Goal: Information Seeking & Learning: Learn about a topic

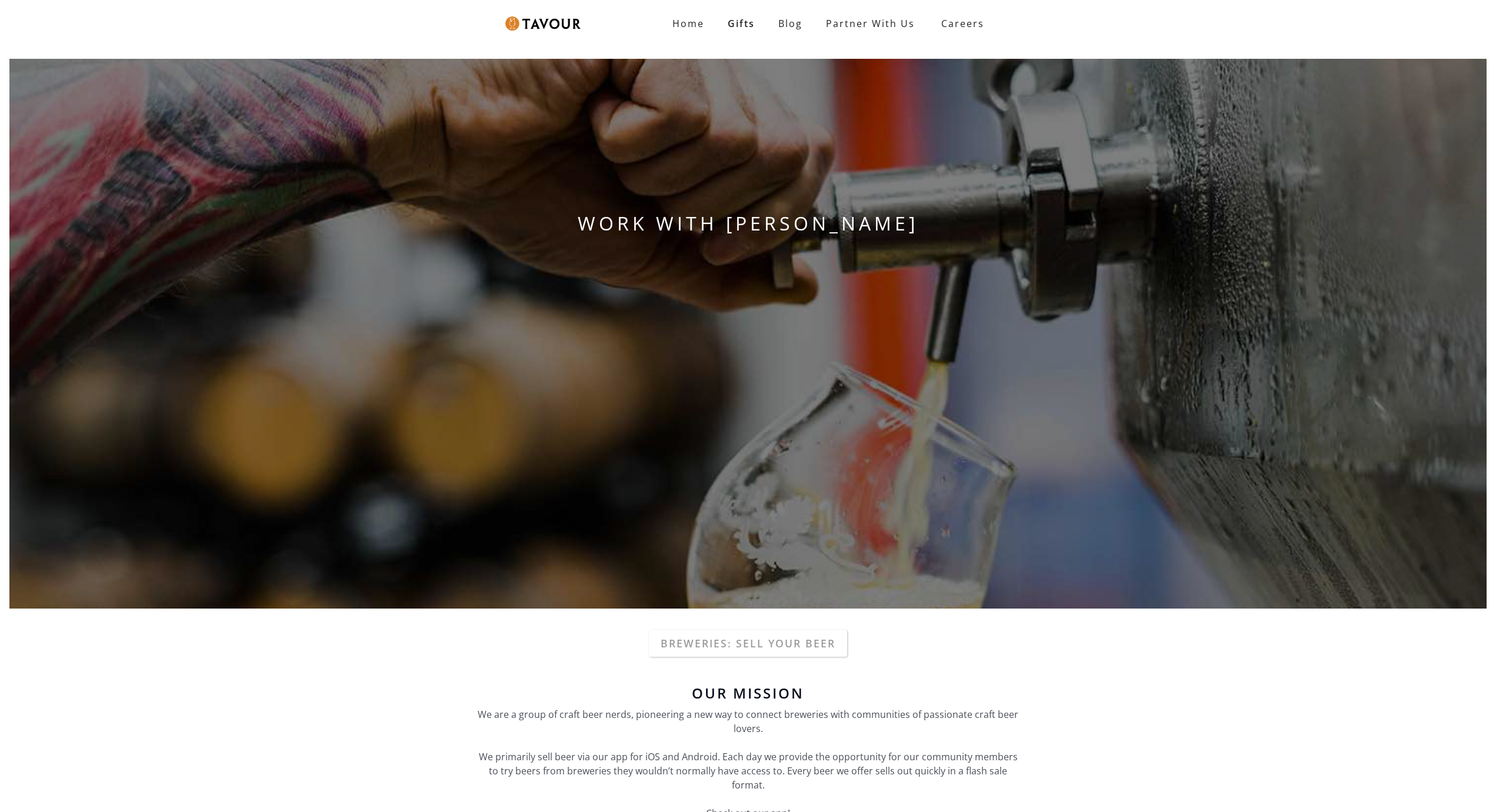
click at [101, 58] on div "WORK WITH TAVOUR" at bounding box center [748, 334] width 1496 height 569
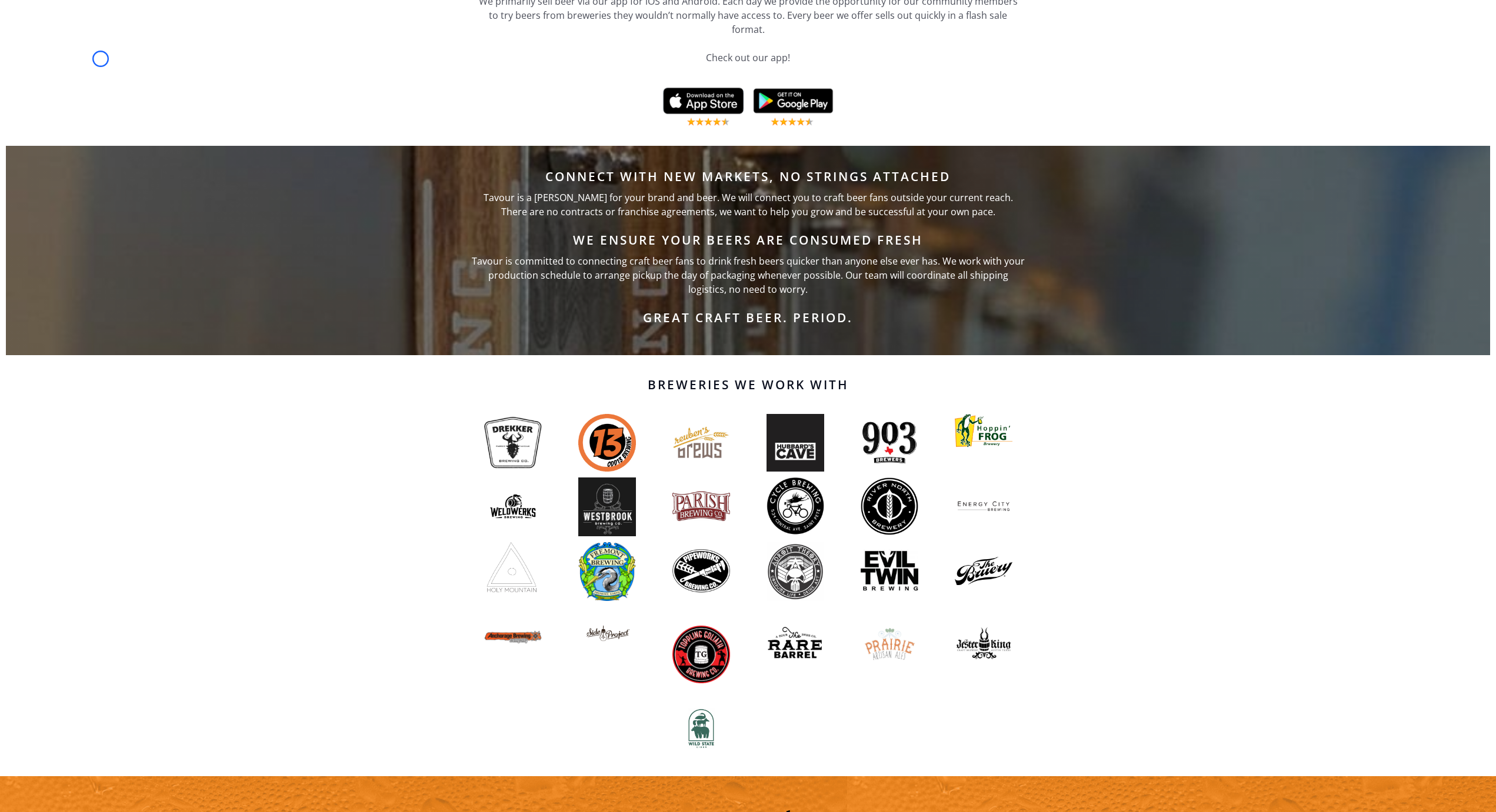
scroll to position [816, 0]
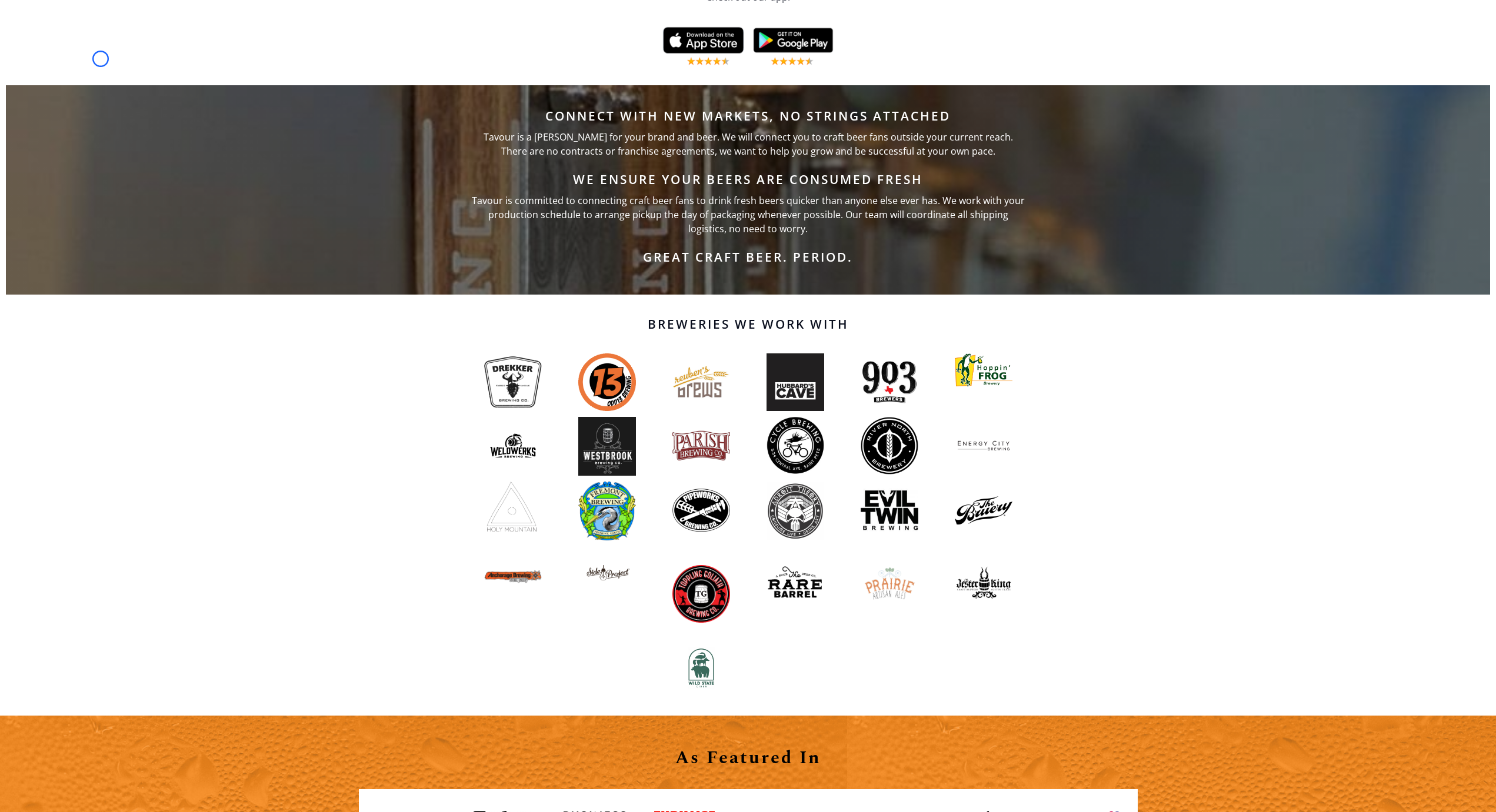
click at [101, 58] on div at bounding box center [748, 55] width 1484 height 61
click at [78, 68] on div at bounding box center [748, 55] width 1484 height 61
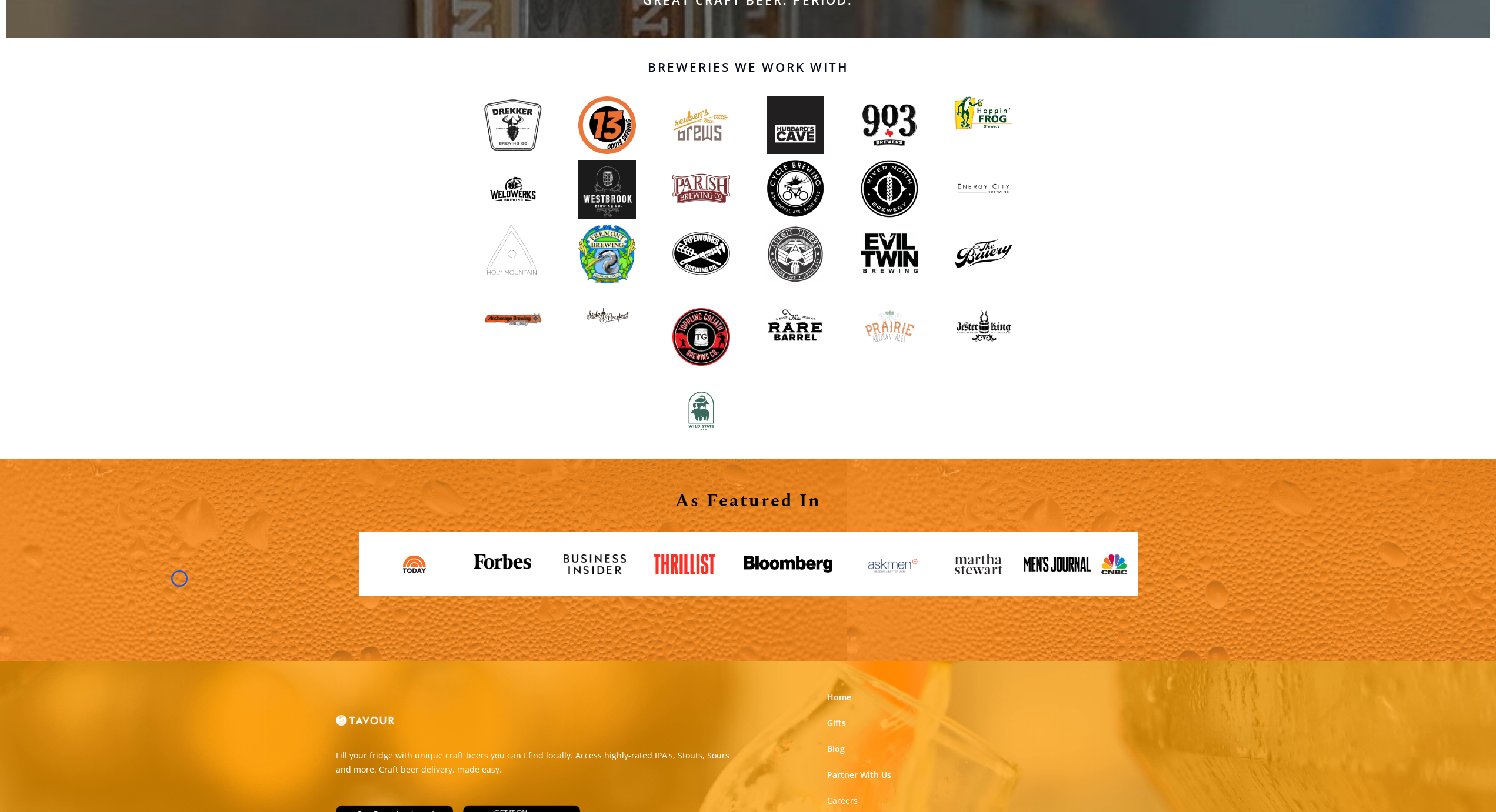
scroll to position [1133, 0]
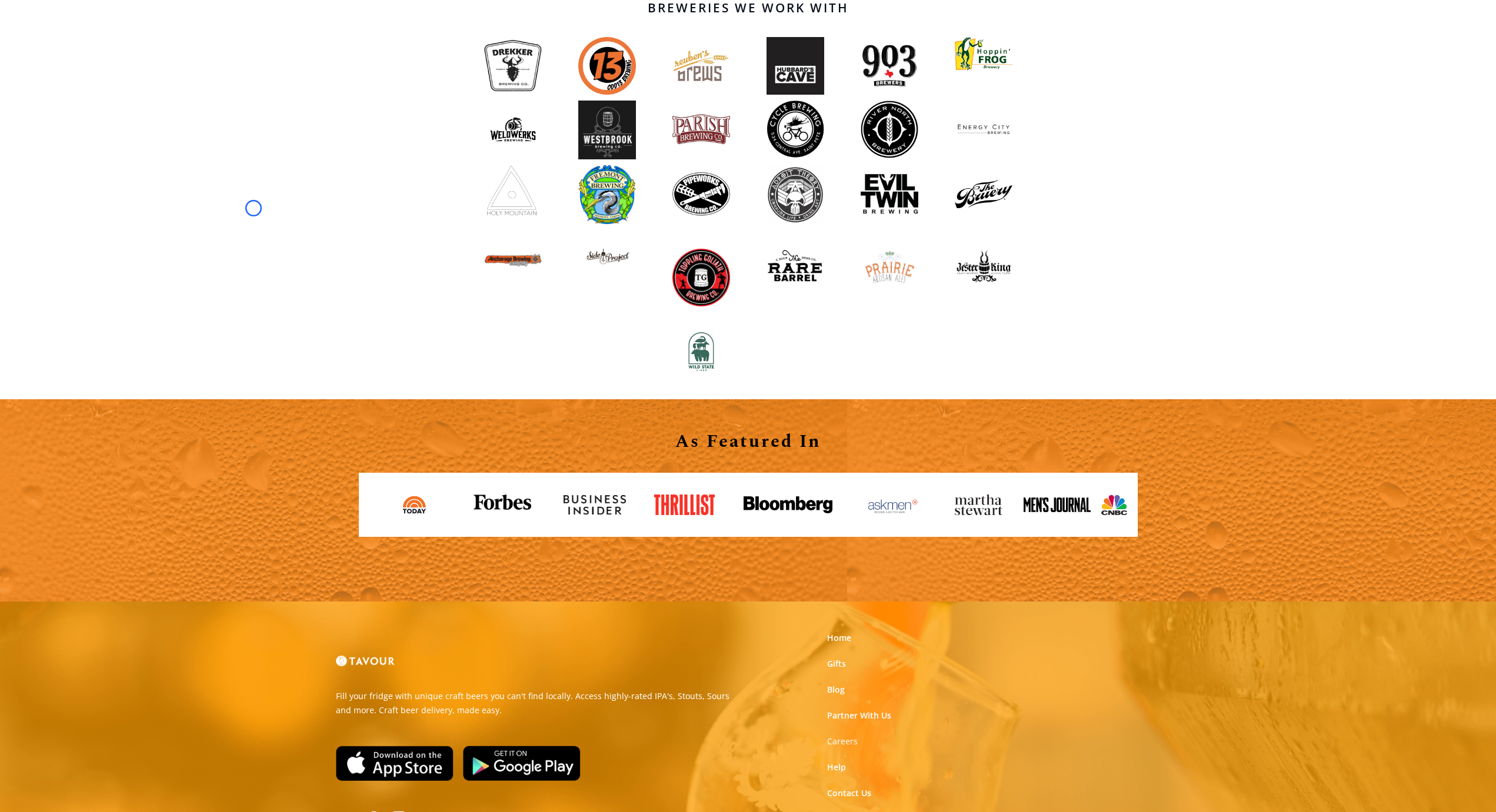
click at [78, 68] on div "Breweries We Work With" at bounding box center [748, 189] width 1496 height 421
click at [102, 64] on div "Breweries We Work With" at bounding box center [748, 189] width 1496 height 421
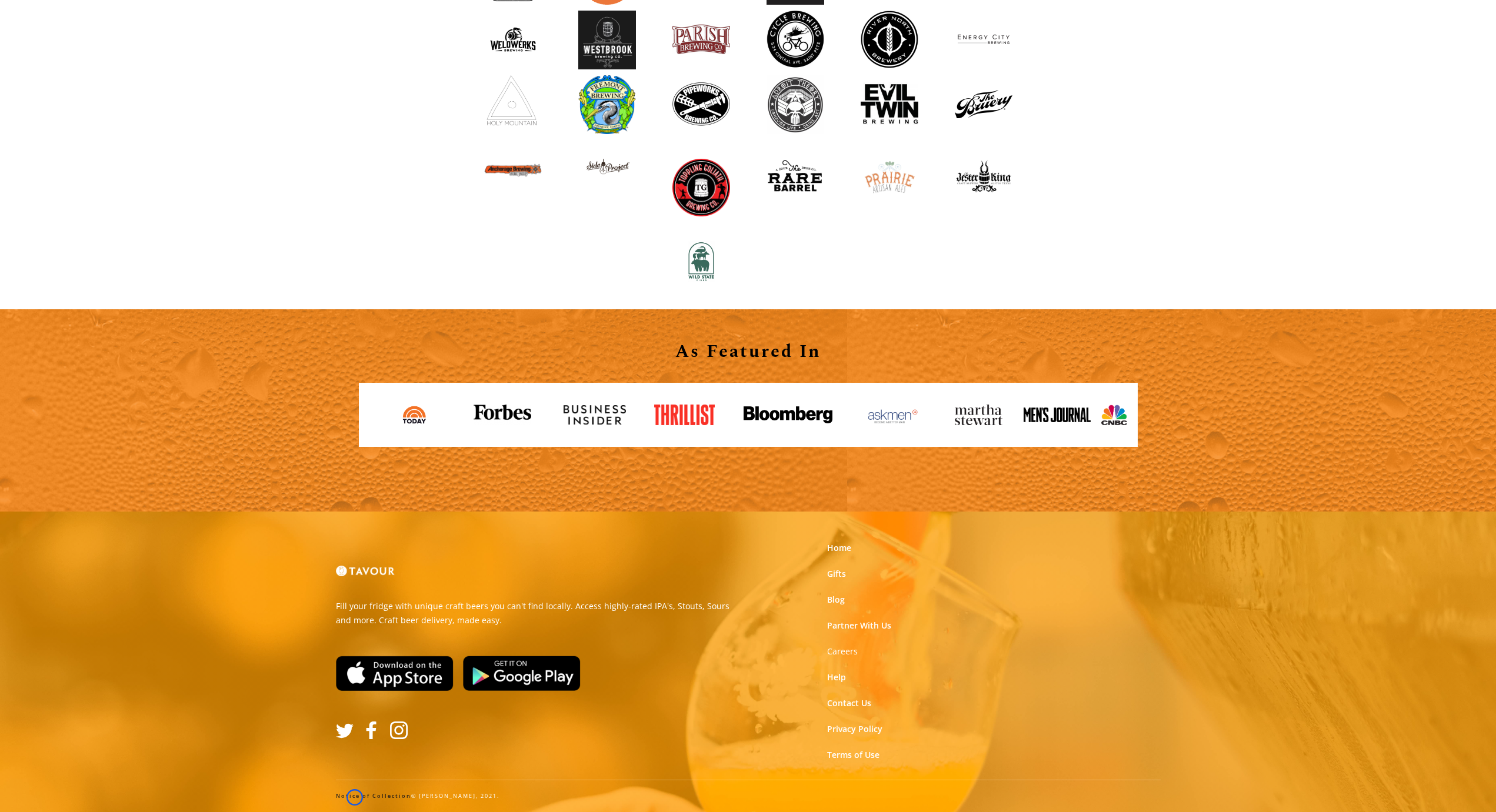
click at [355, 797] on link "Notice of Collection" at bounding box center [373, 796] width 75 height 7
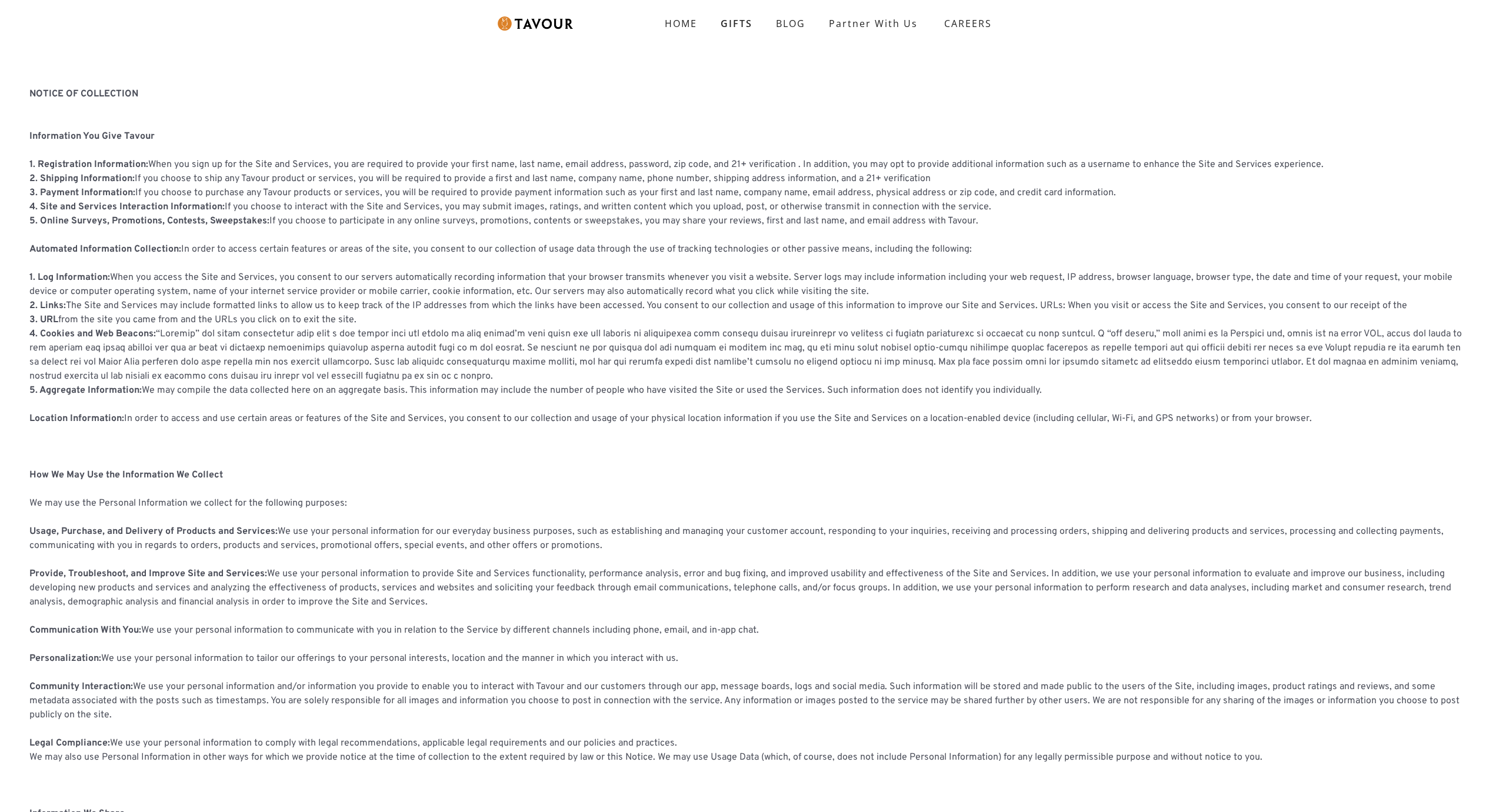
click at [107, 91] on strong "NOTICE OF COLLECTION ‍" at bounding box center [83, 94] width 109 height 12
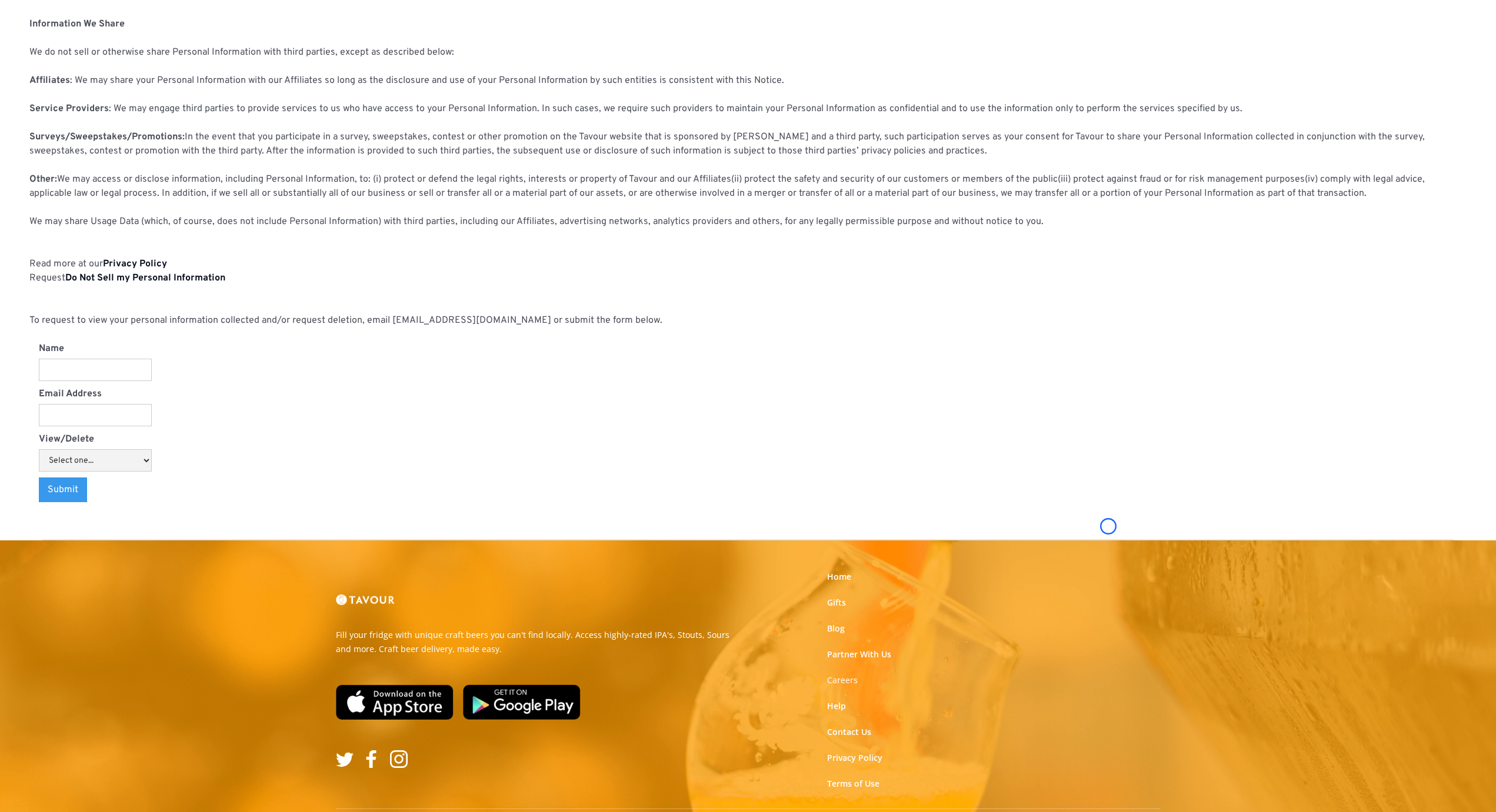
scroll to position [819, 0]
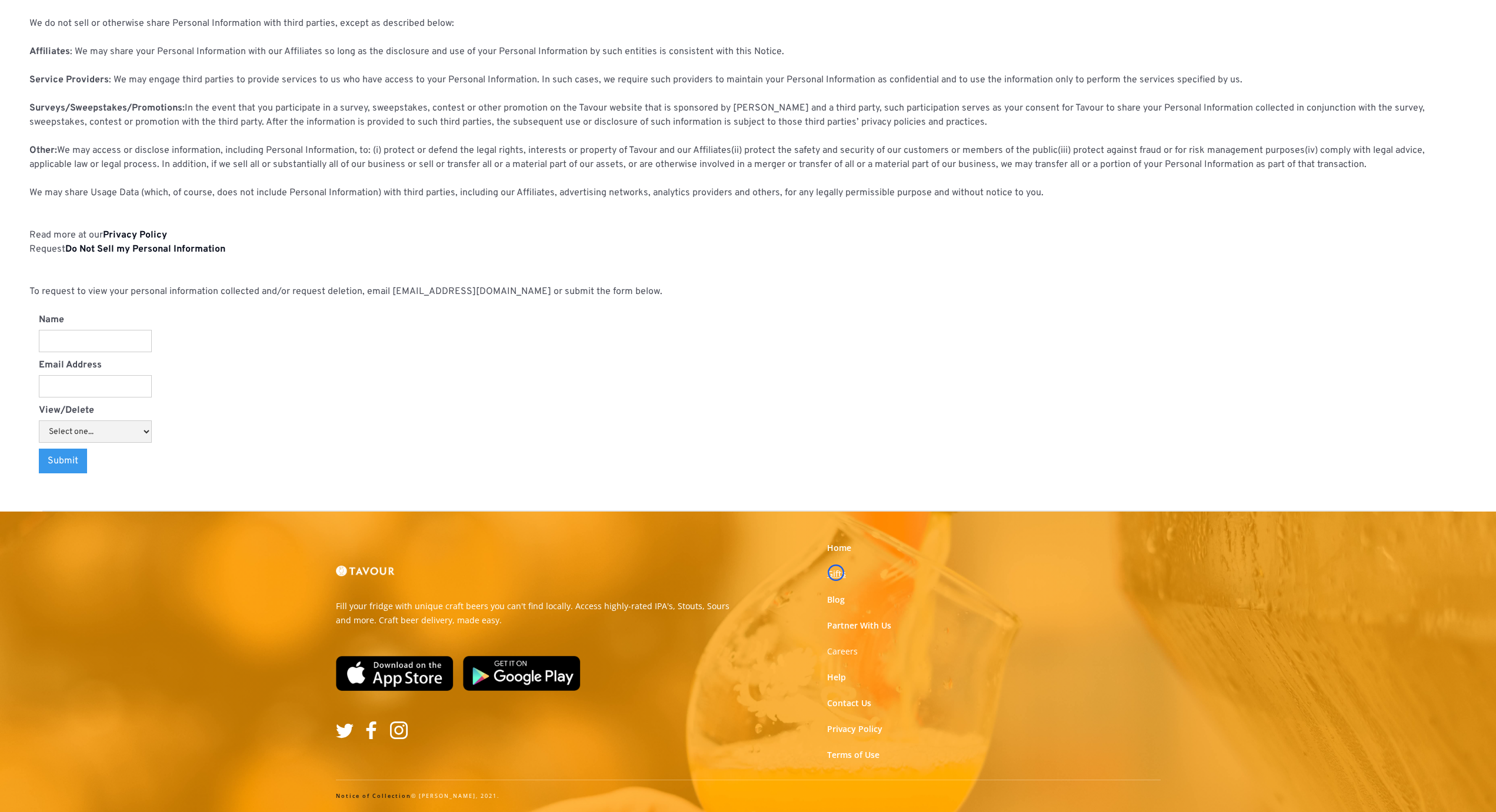
click at [836, 573] on link "Gifts" at bounding box center [836, 574] width 19 height 12
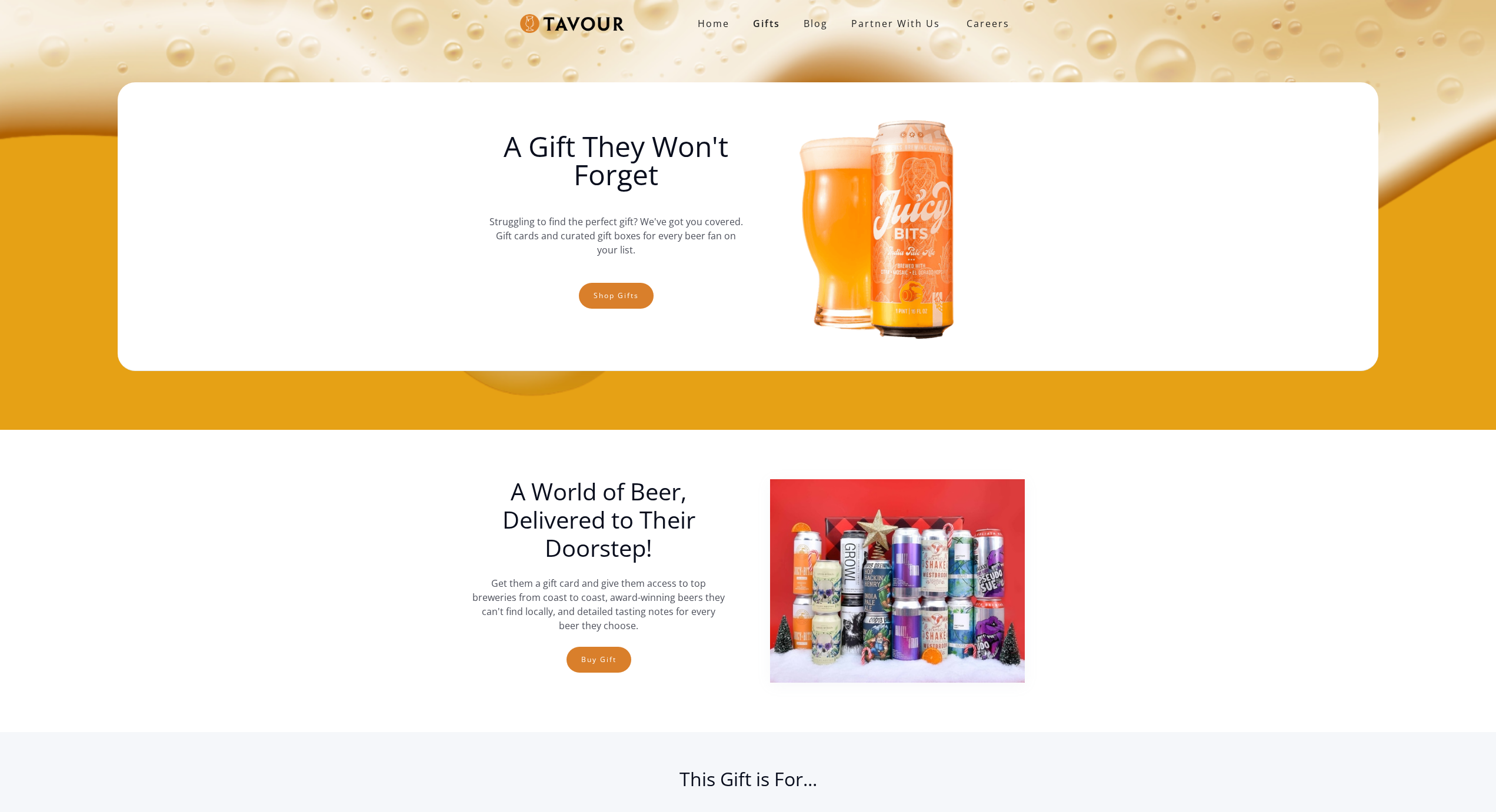
click at [836, 573] on img at bounding box center [897, 581] width 254 height 203
click at [99, 70] on div "Home Gifts Blog partner with us SIGN UP Careers A Gift They Won't Forget Strugg…" at bounding box center [748, 215] width 1496 height 430
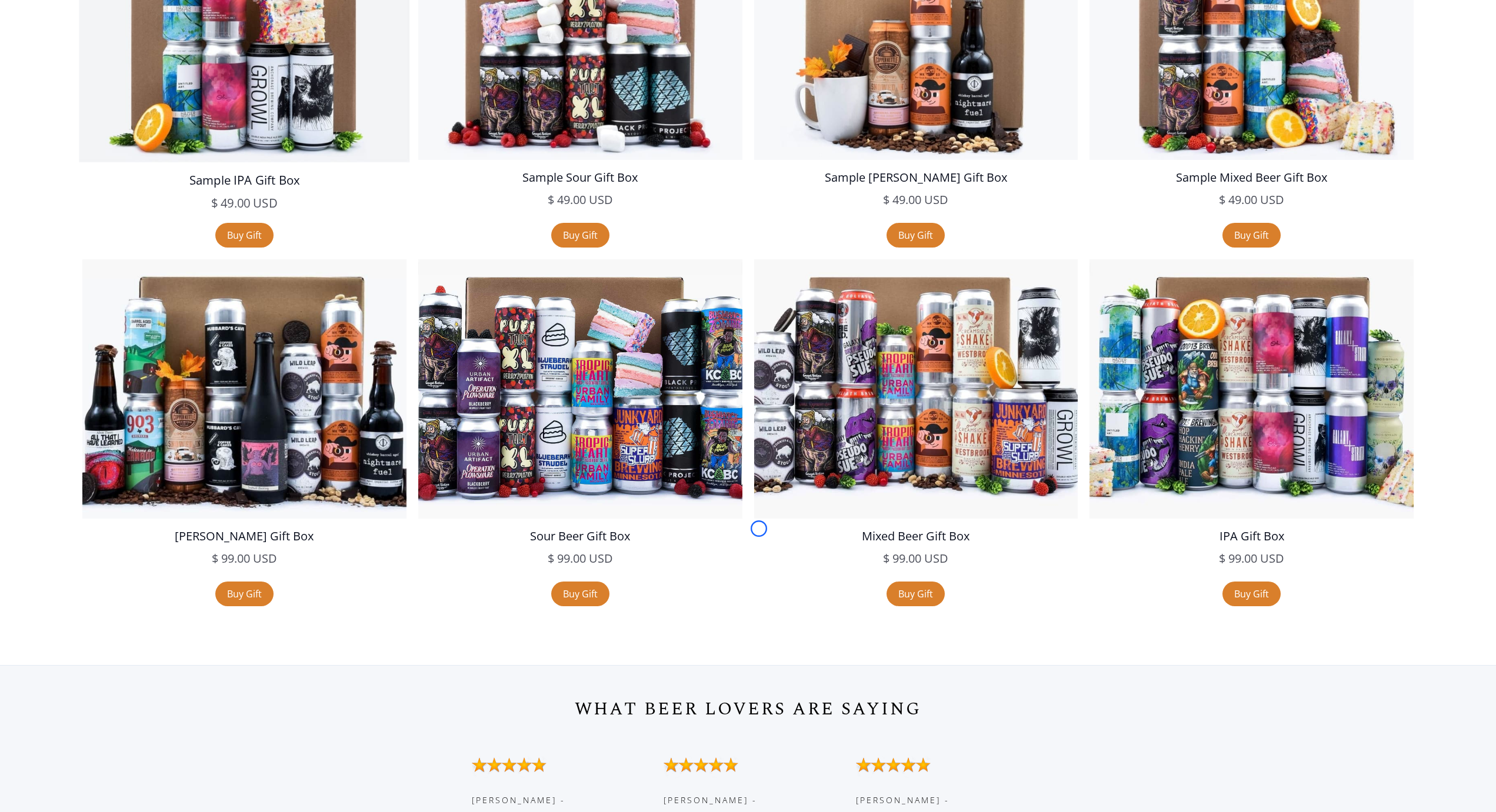
scroll to position [2276, 0]
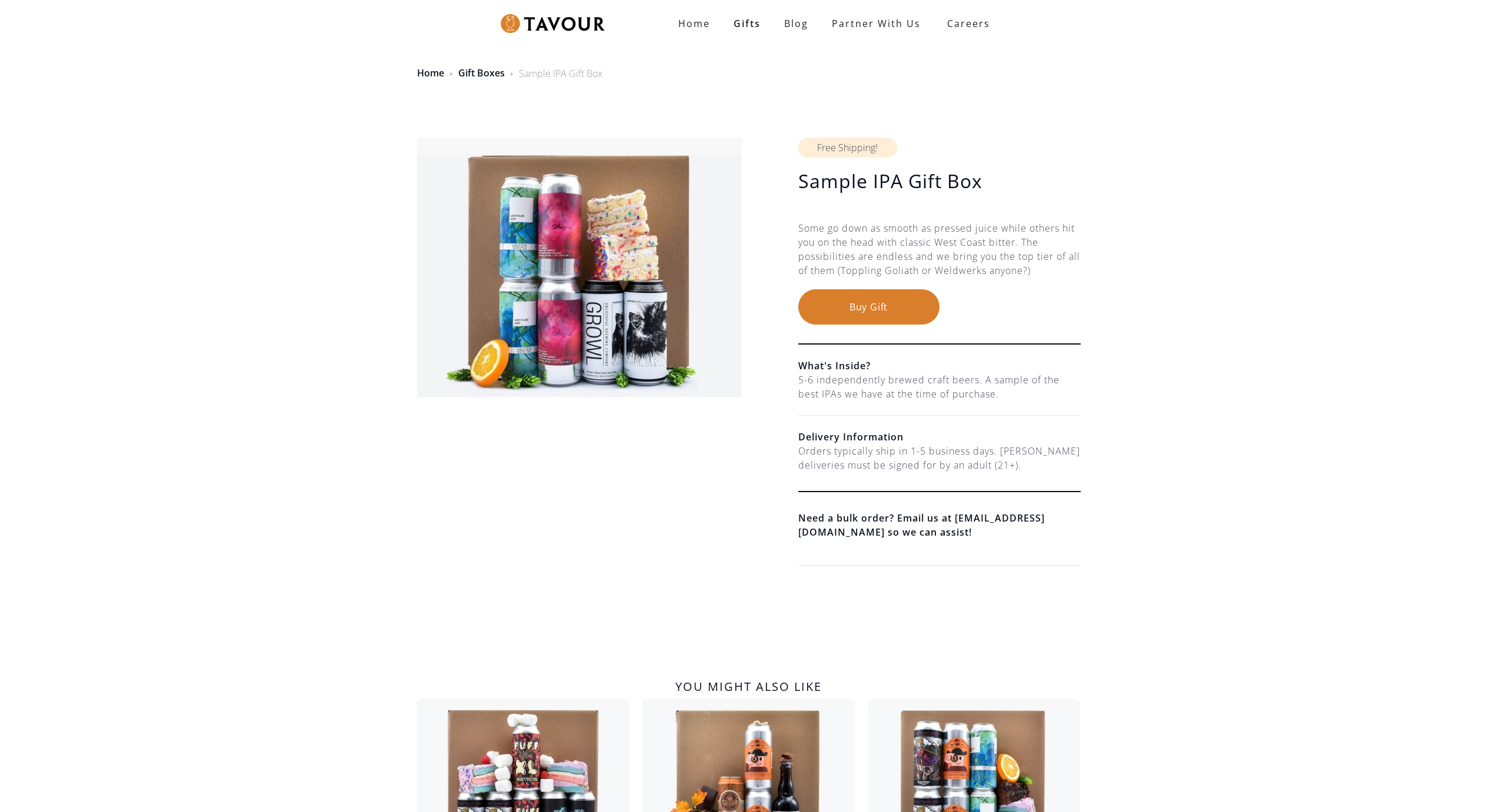
scroll to position [1058, 0]
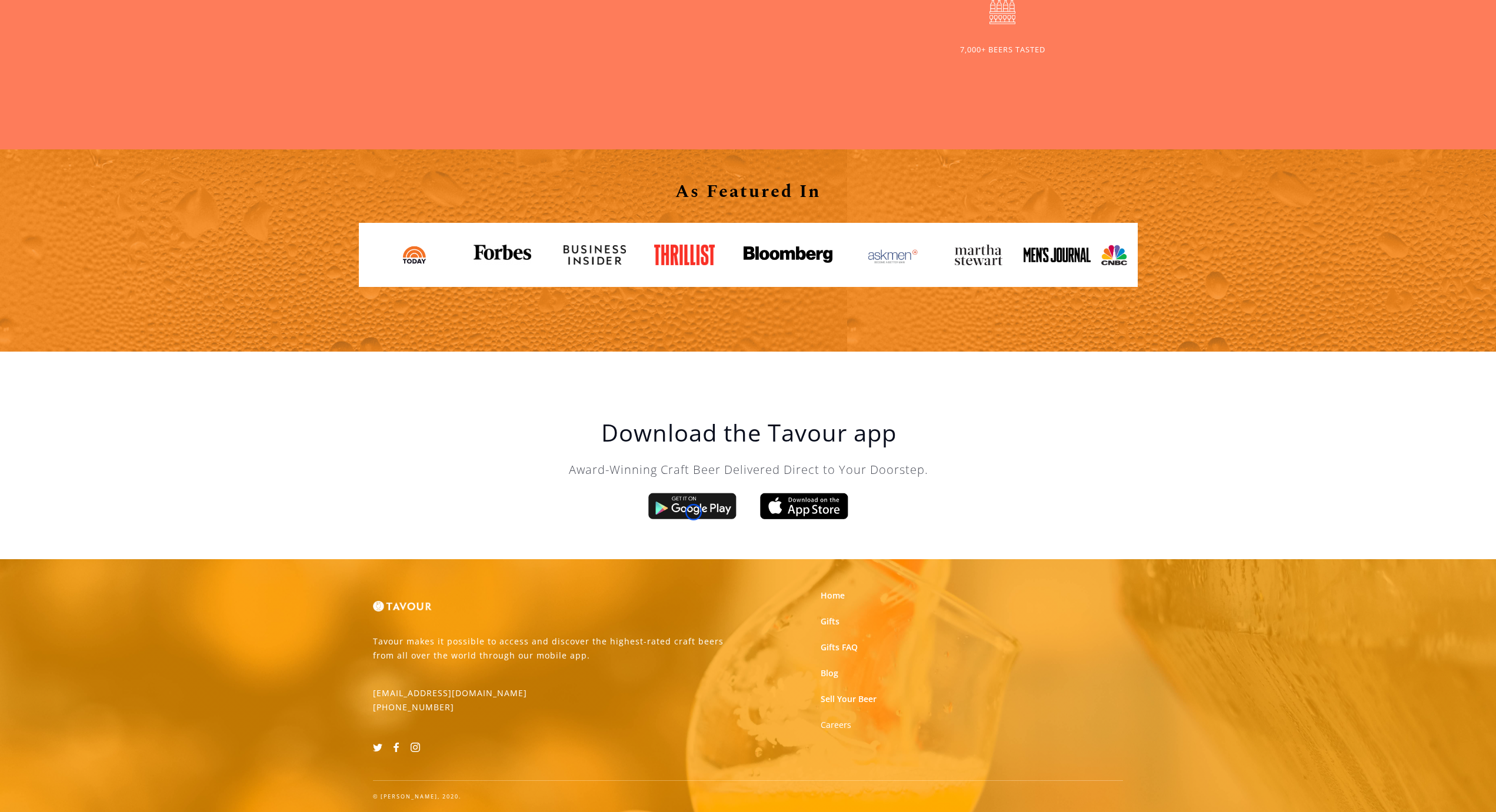
click at [694, 512] on img at bounding box center [692, 506] width 88 height 26
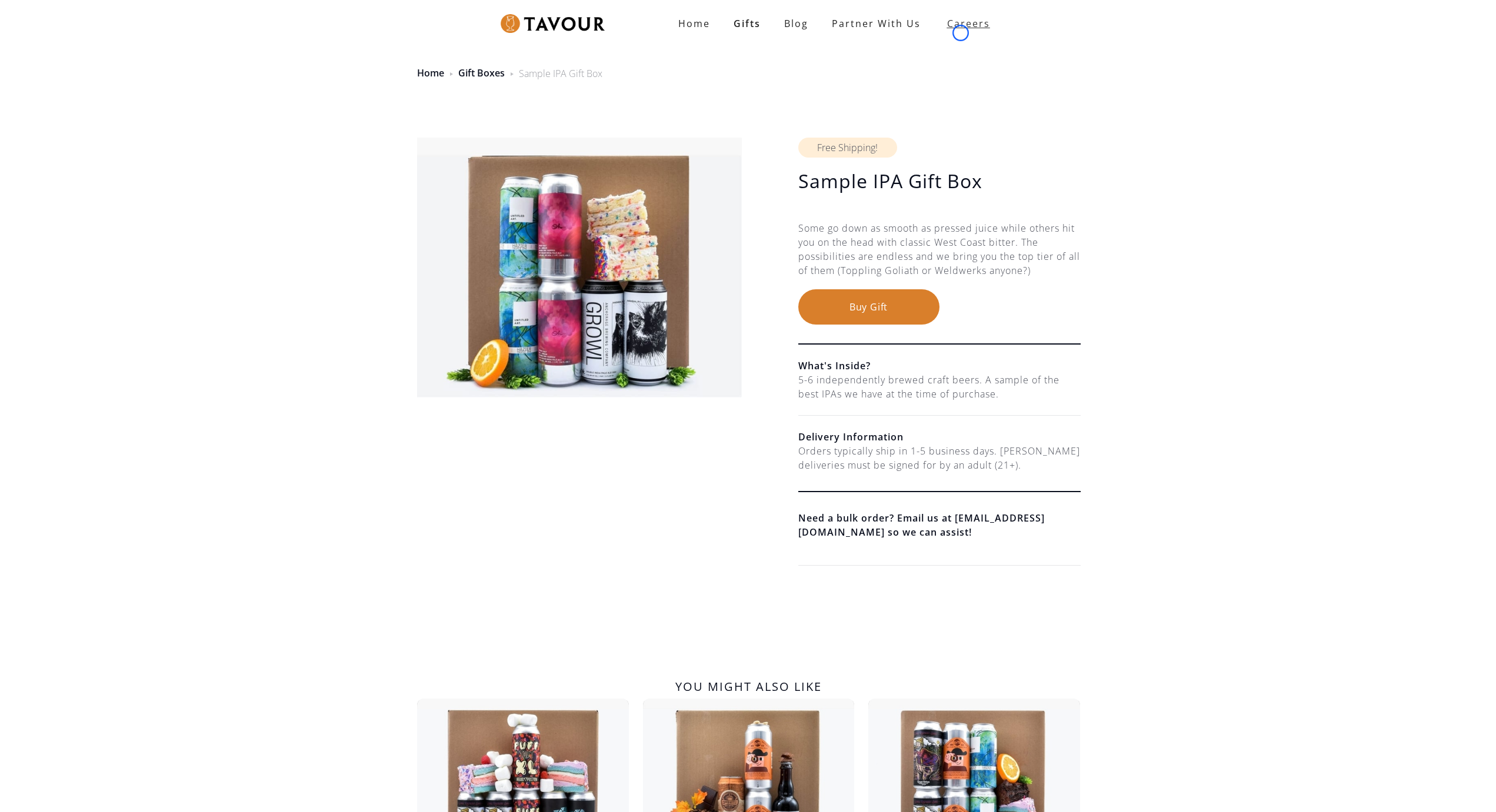
click at [961, 33] on strong "Careers" at bounding box center [968, 23] width 43 height 23
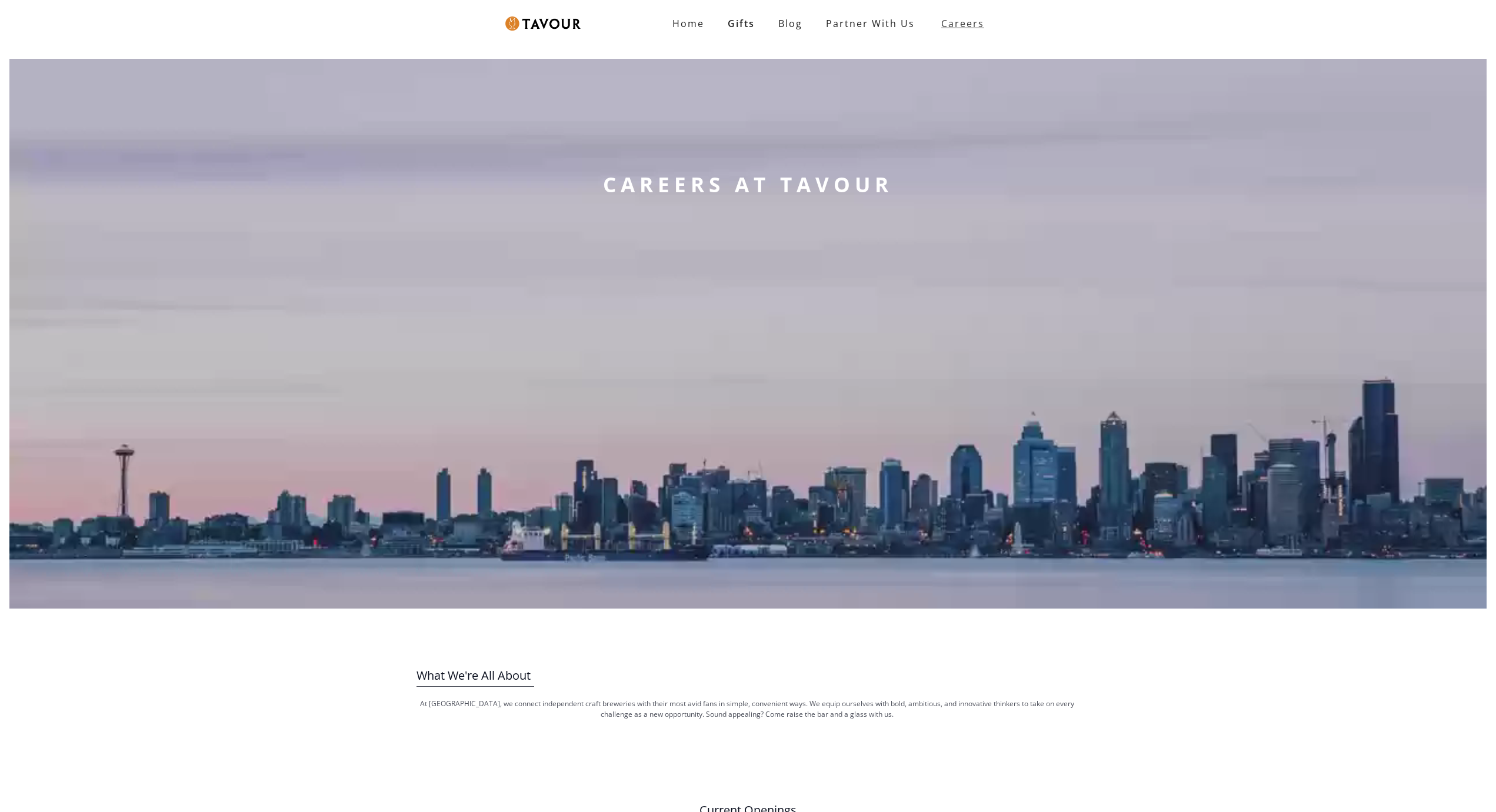
click at [961, 33] on strong "Careers" at bounding box center [962, 23] width 43 height 23
click at [86, 91] on video at bounding box center [748, 333] width 1477 height 550
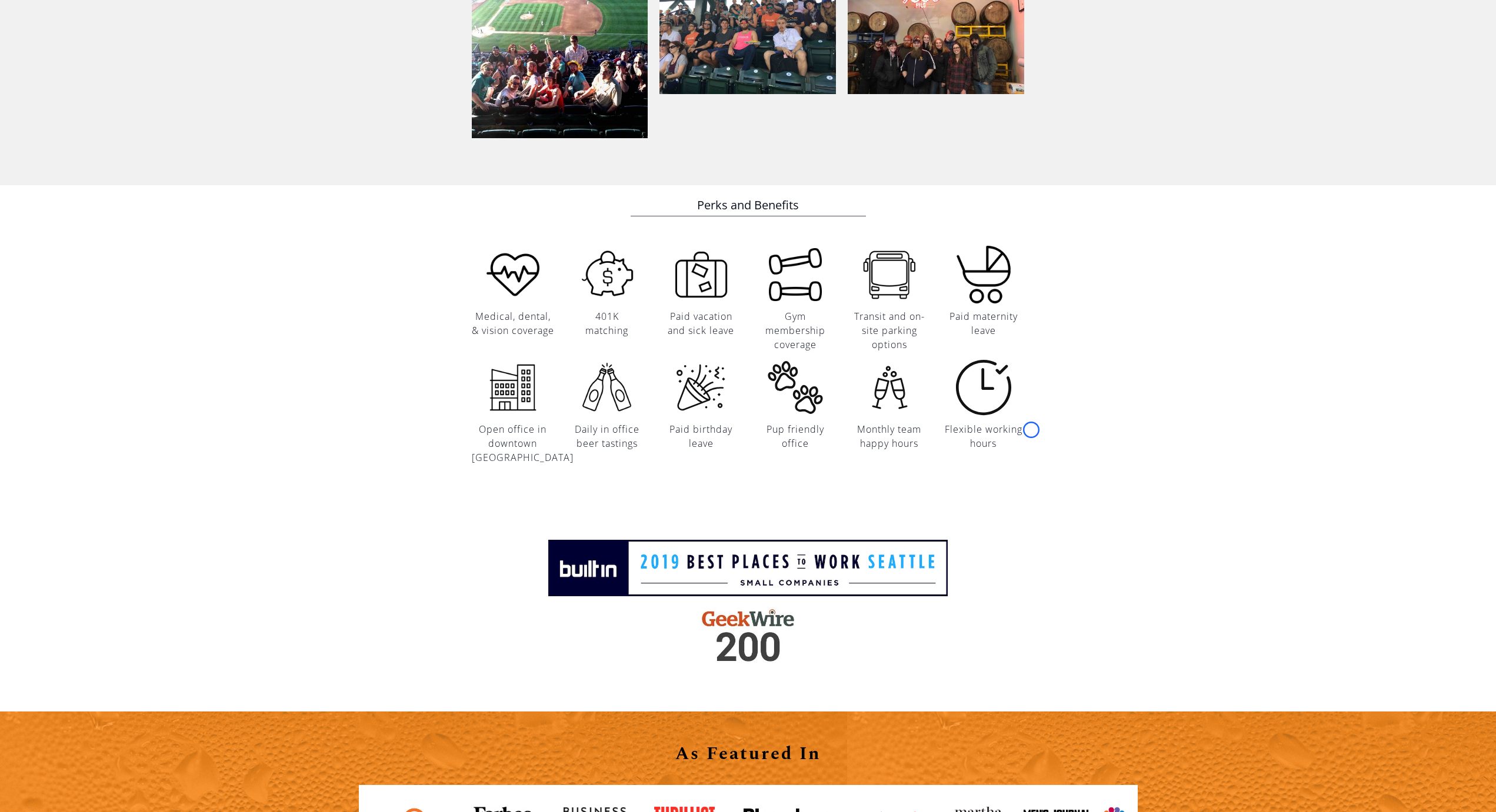
scroll to position [1354, 0]
